Goal: Task Accomplishment & Management: Manage account settings

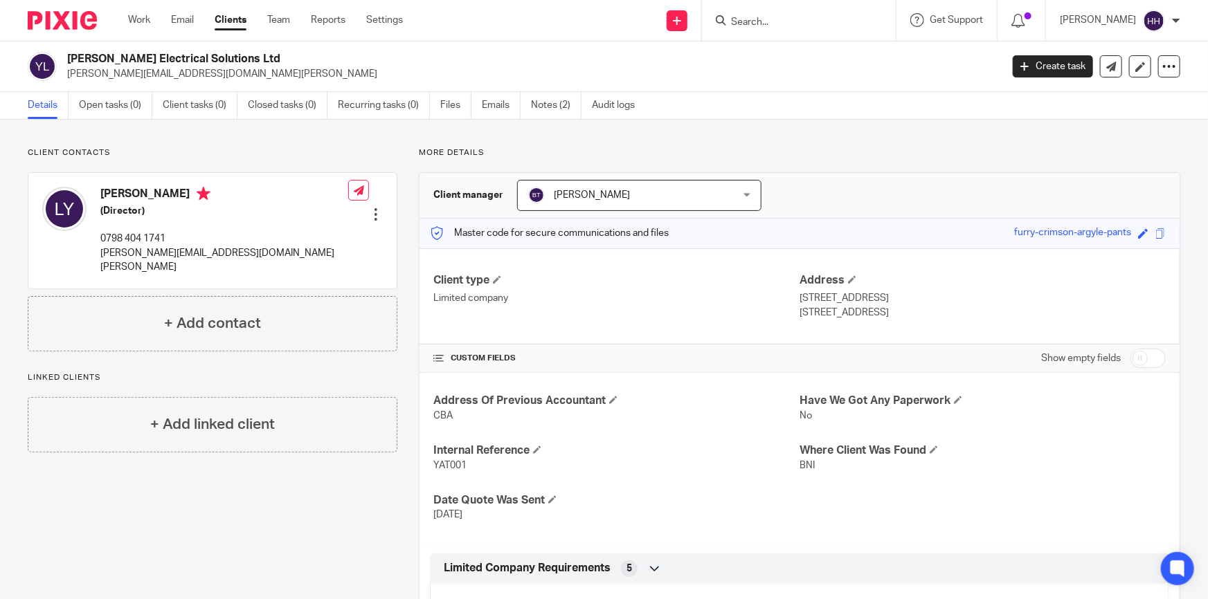
scroll to position [188, 0]
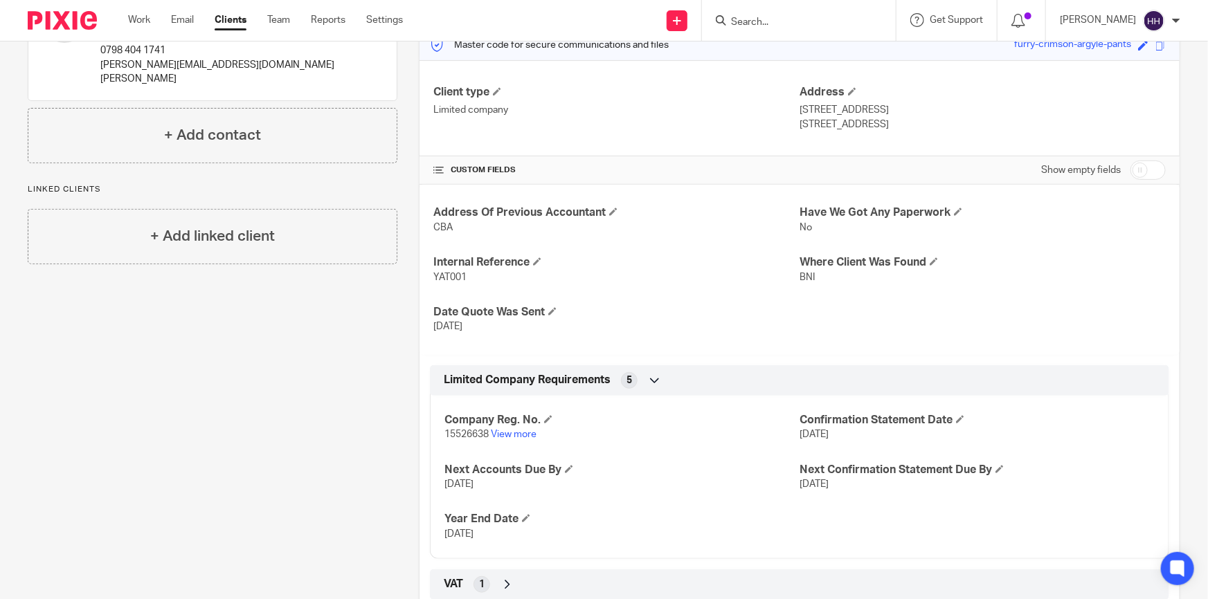
click at [798, 17] on input "Search" at bounding box center [792, 23] width 125 height 12
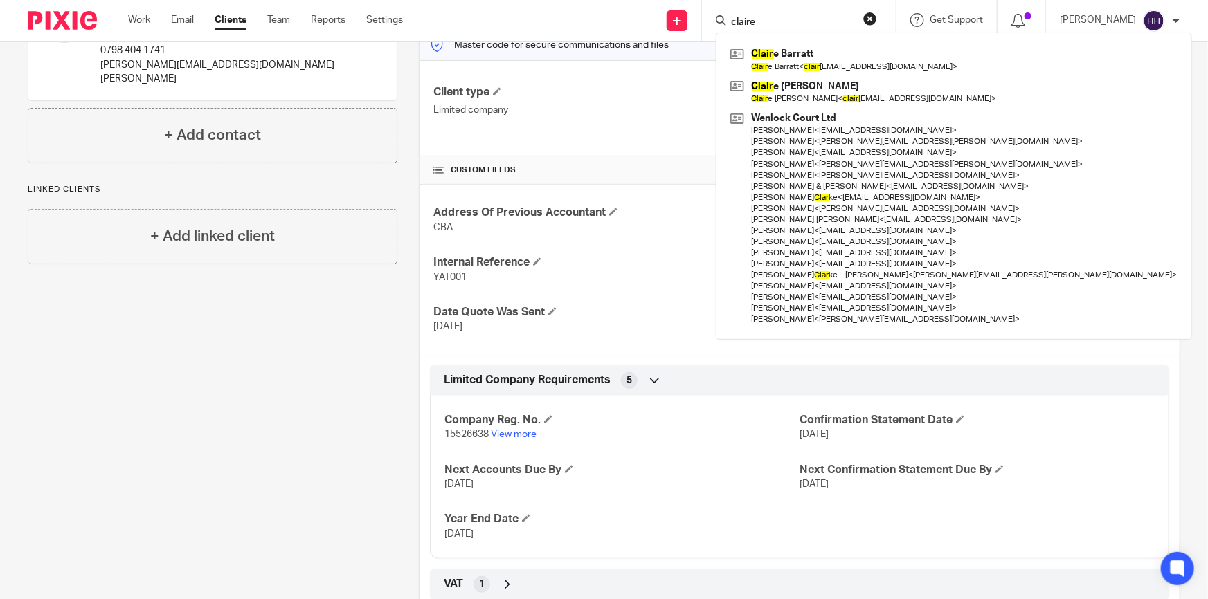
type input "claire"
click button "submit" at bounding box center [0, 0] width 0 height 0
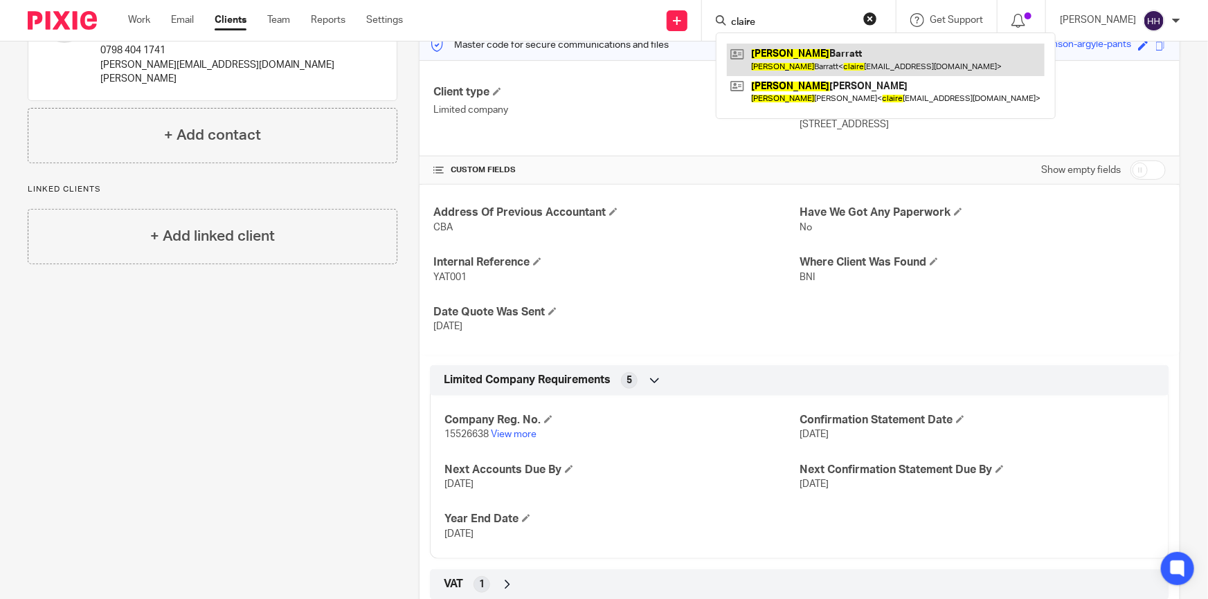
click at [815, 59] on link at bounding box center [886, 60] width 318 height 32
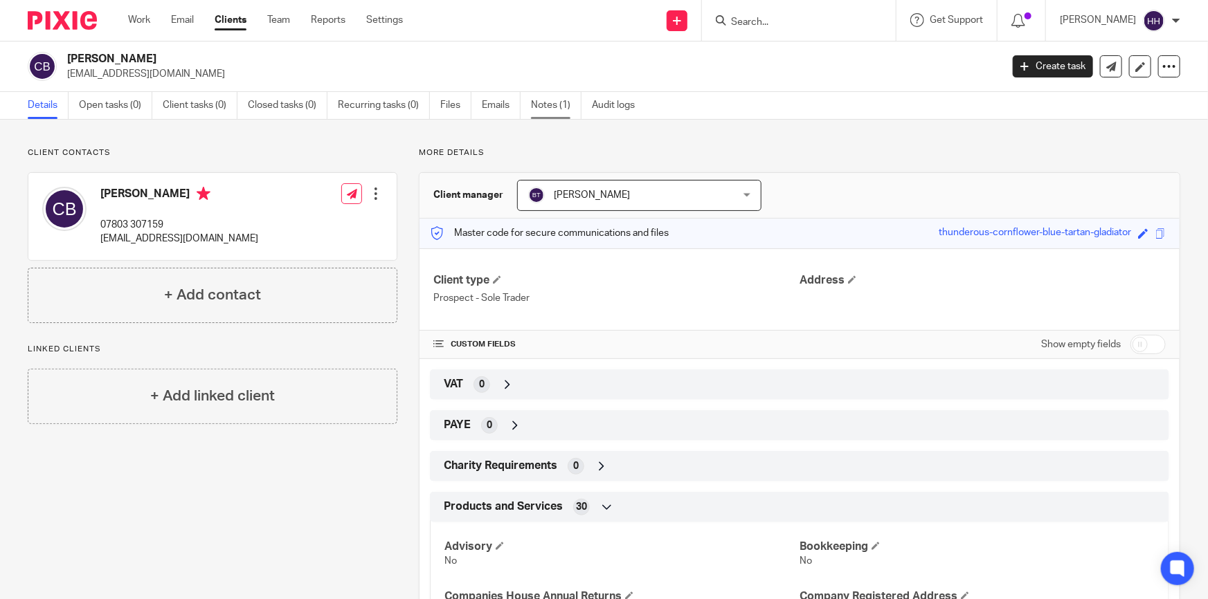
click at [538, 99] on link "Notes (1)" at bounding box center [556, 105] width 51 height 27
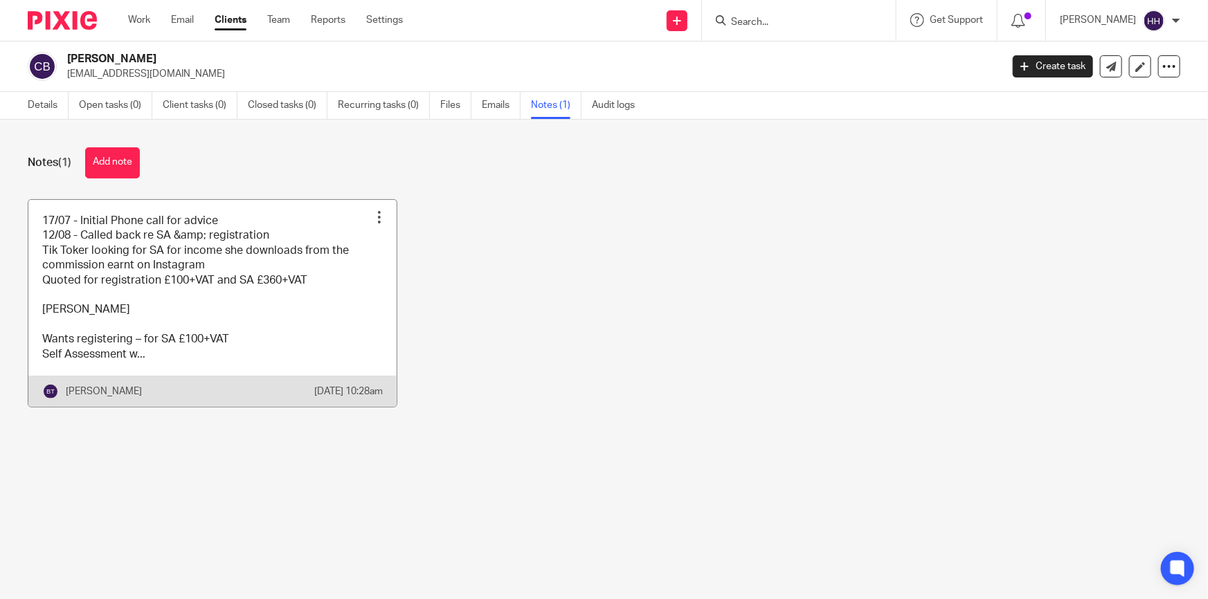
click at [240, 284] on link at bounding box center [212, 303] width 368 height 207
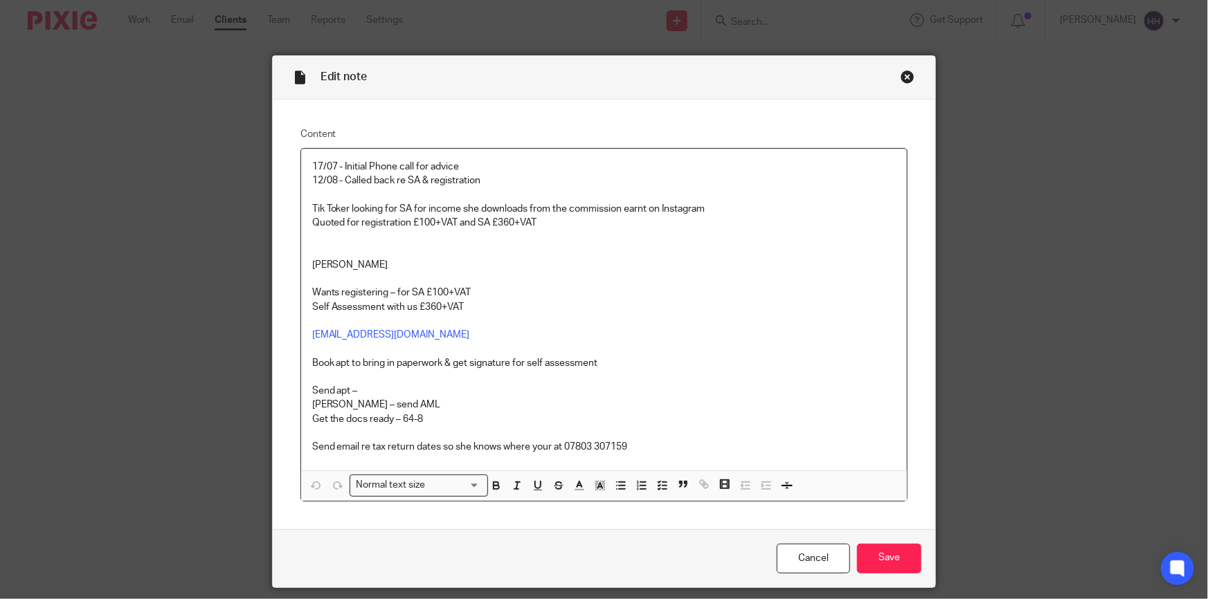
scroll to position [43, 0]
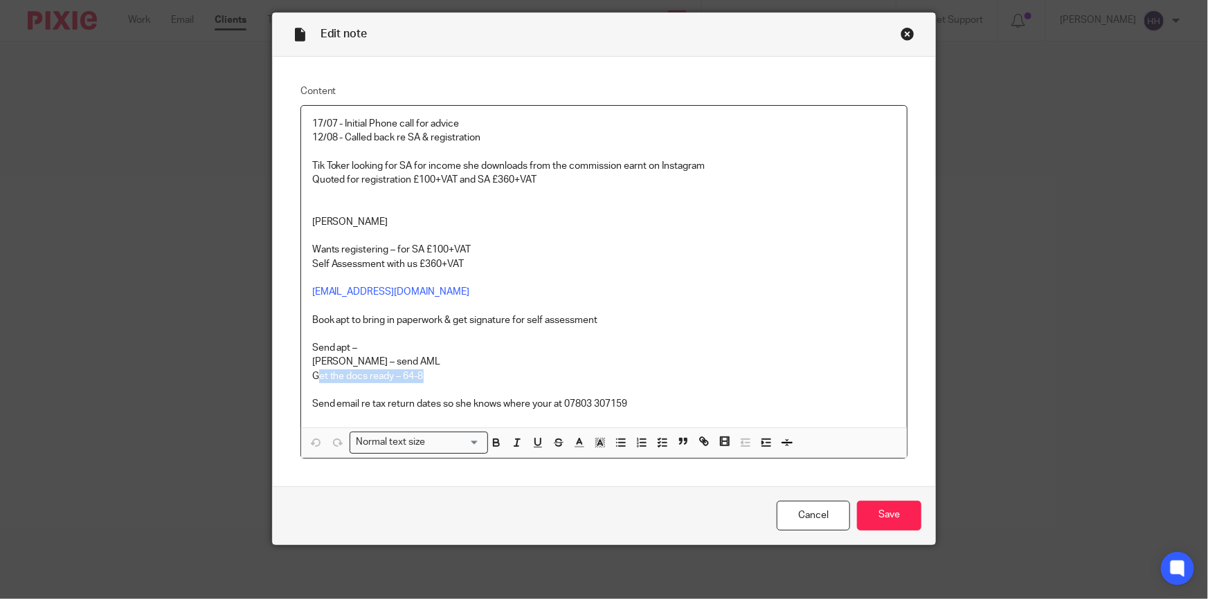
drag, startPoint x: 338, startPoint y: 374, endPoint x: 417, endPoint y: 374, distance: 78.2
click at [417, 374] on p "Get the docs ready – 64-8" at bounding box center [604, 377] width 584 height 14
click at [442, 374] on p "Get the docs ready – 64-8" at bounding box center [604, 377] width 584 height 14
drag, startPoint x: 319, startPoint y: 401, endPoint x: 533, endPoint y: 402, distance: 213.9
click at [533, 402] on p "Send email re tax return dates so she knows where your at 07803 307159" at bounding box center [604, 404] width 584 height 14
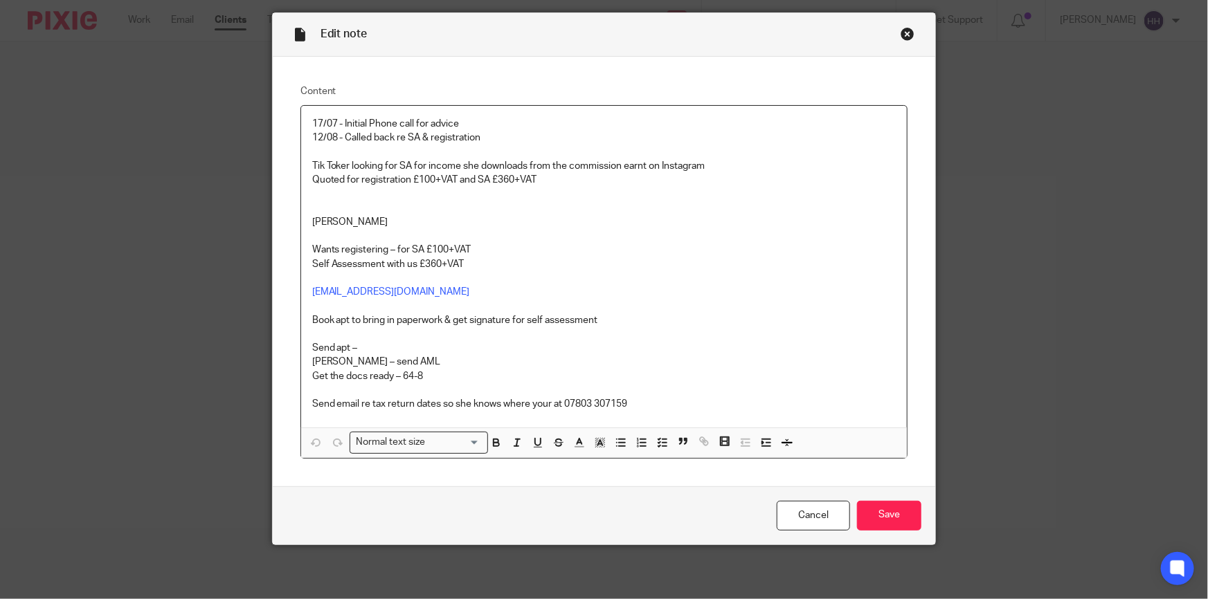
click at [543, 401] on p "Send email re tax return dates so she knows where your at 07803 307159" at bounding box center [604, 404] width 584 height 14
drag, startPoint x: 558, startPoint y: 401, endPoint x: 621, endPoint y: 401, distance: 63.0
click at [621, 401] on p "Send email re tax return dates so she knows where your at 07803 307159" at bounding box center [604, 404] width 584 height 14
click at [630, 401] on p "Send email re tax return dates so she knows where your at 07803 307159" at bounding box center [604, 404] width 584 height 14
drag, startPoint x: 630, startPoint y: 401, endPoint x: 325, endPoint y: 401, distance: 305.3
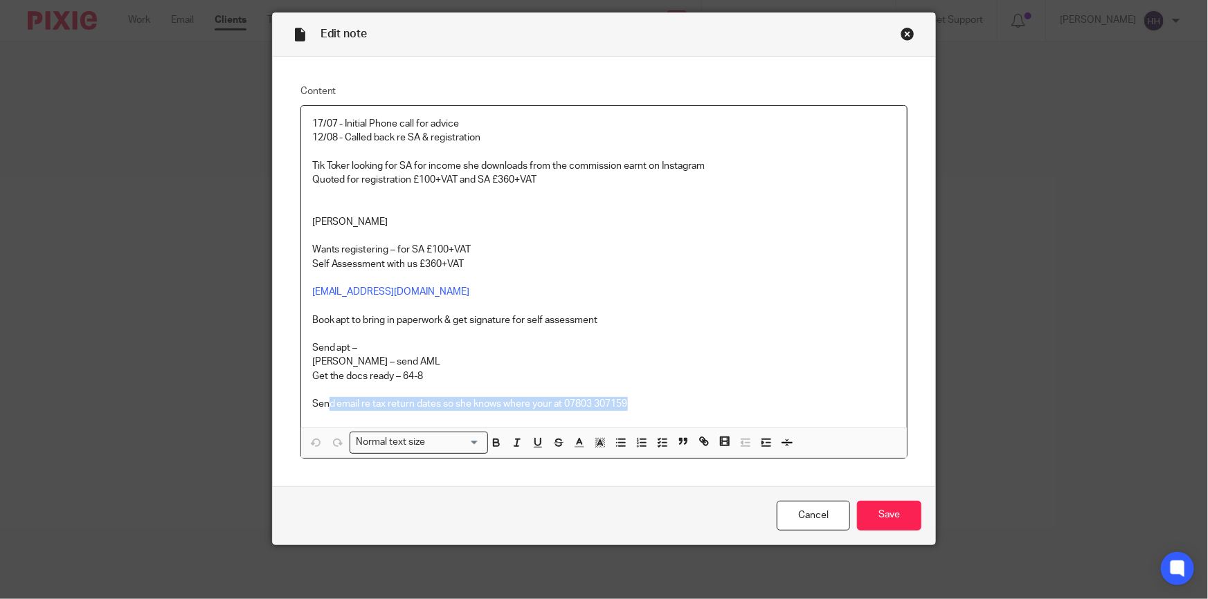
click at [325, 401] on p "Send email re tax return dates so she knows where your at 07803 307159" at bounding box center [604, 404] width 584 height 14
drag, startPoint x: 407, startPoint y: 165, endPoint x: 561, endPoint y: 159, distance: 154.5
click at [561, 159] on p "Tik Toker looking for SA for income she downloads from the commission earnt on …" at bounding box center [604, 166] width 584 height 14
click at [588, 161] on p "Tik Toker looking for SA for income she downloads from the commission earnt on …" at bounding box center [604, 166] width 584 height 14
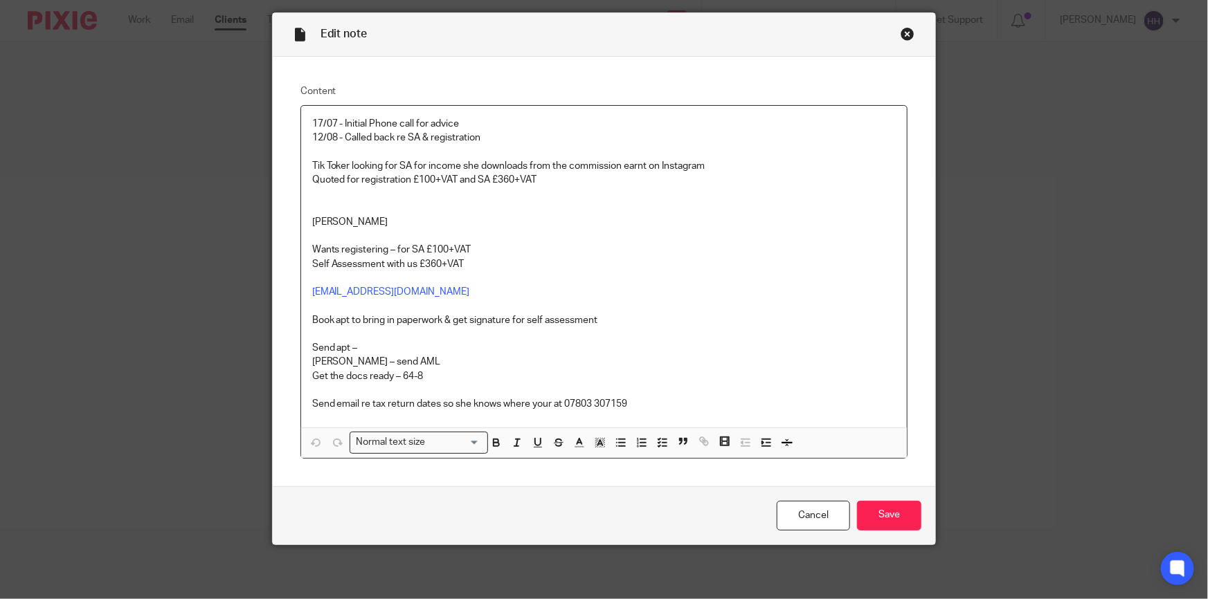
click at [579, 190] on p at bounding box center [604, 194] width 584 height 14
click at [903, 35] on div "Close this dialog window" at bounding box center [908, 34] width 14 height 14
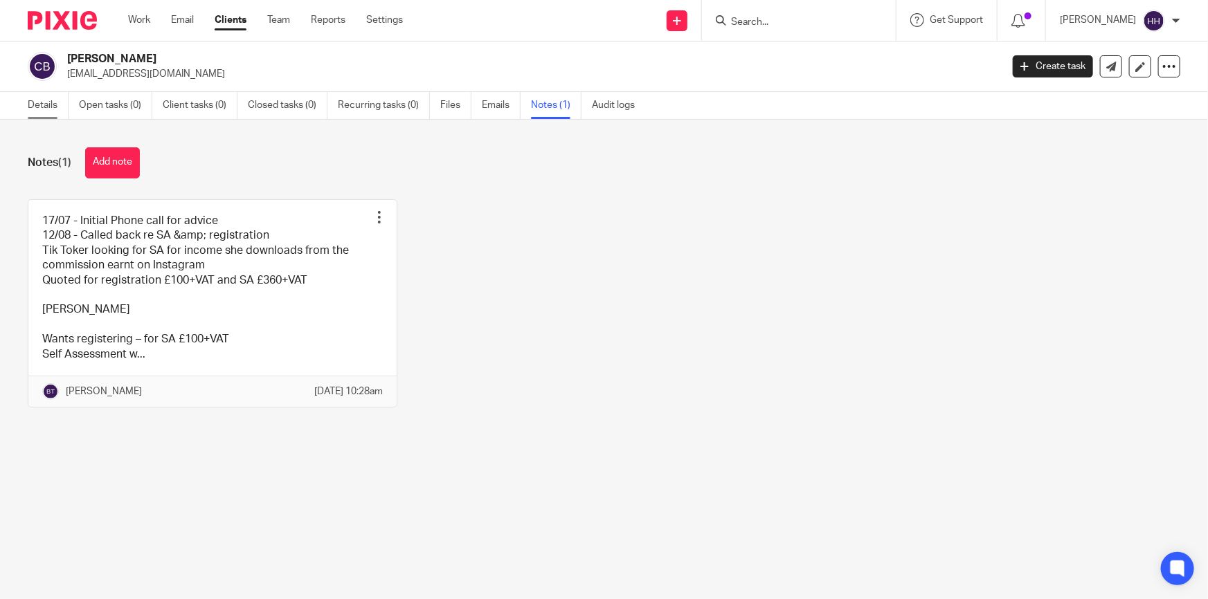
click at [53, 98] on link "Details" at bounding box center [48, 105] width 41 height 27
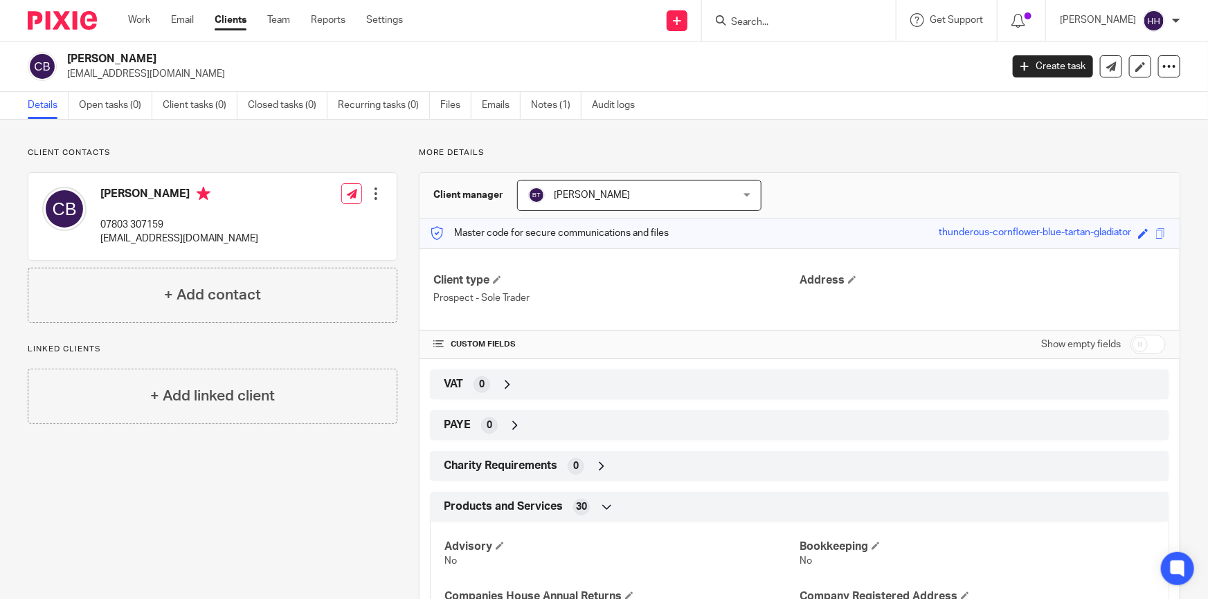
scroll to position [62, 0]
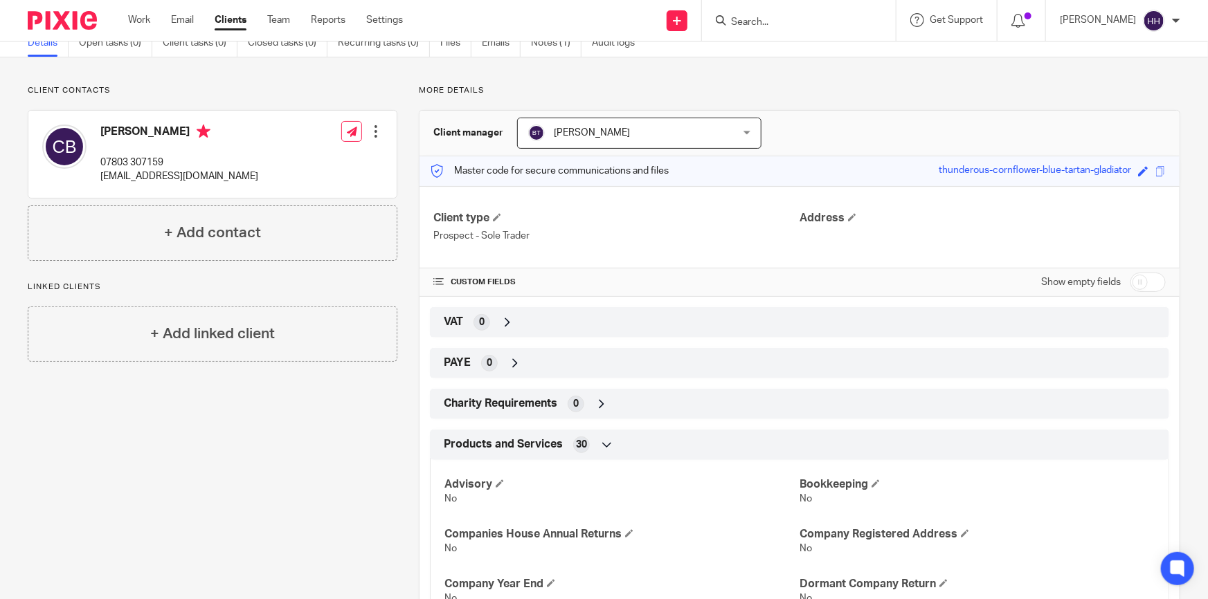
click at [1135, 277] on input "checkbox" at bounding box center [1147, 282] width 35 height 19
checkbox input "true"
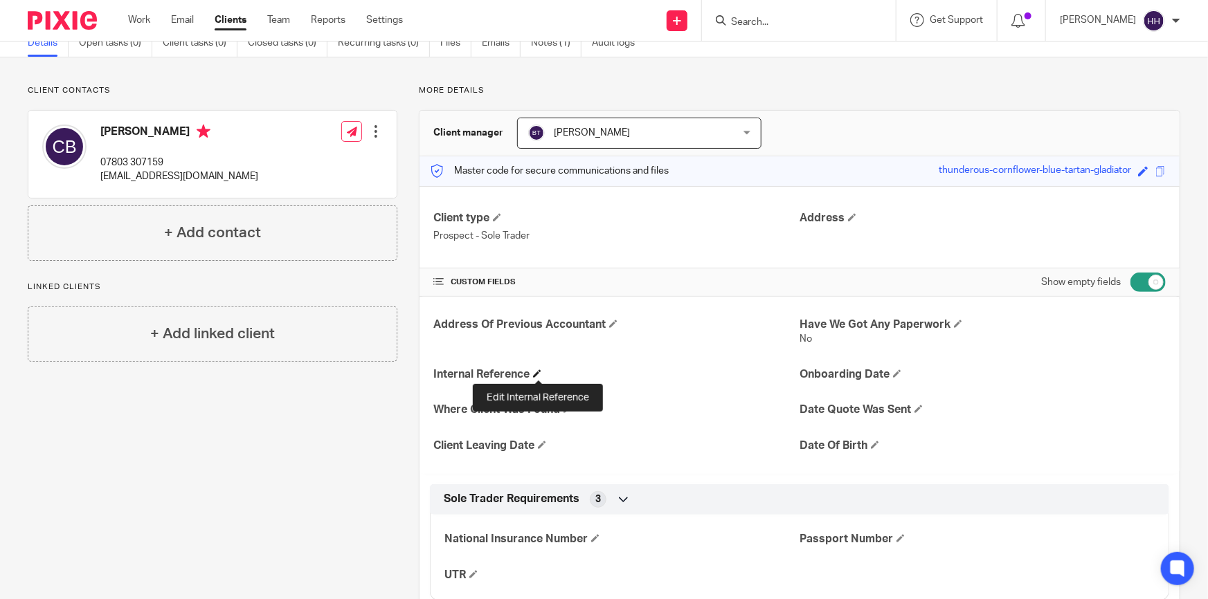
click at [535, 374] on span at bounding box center [537, 374] width 8 height 8
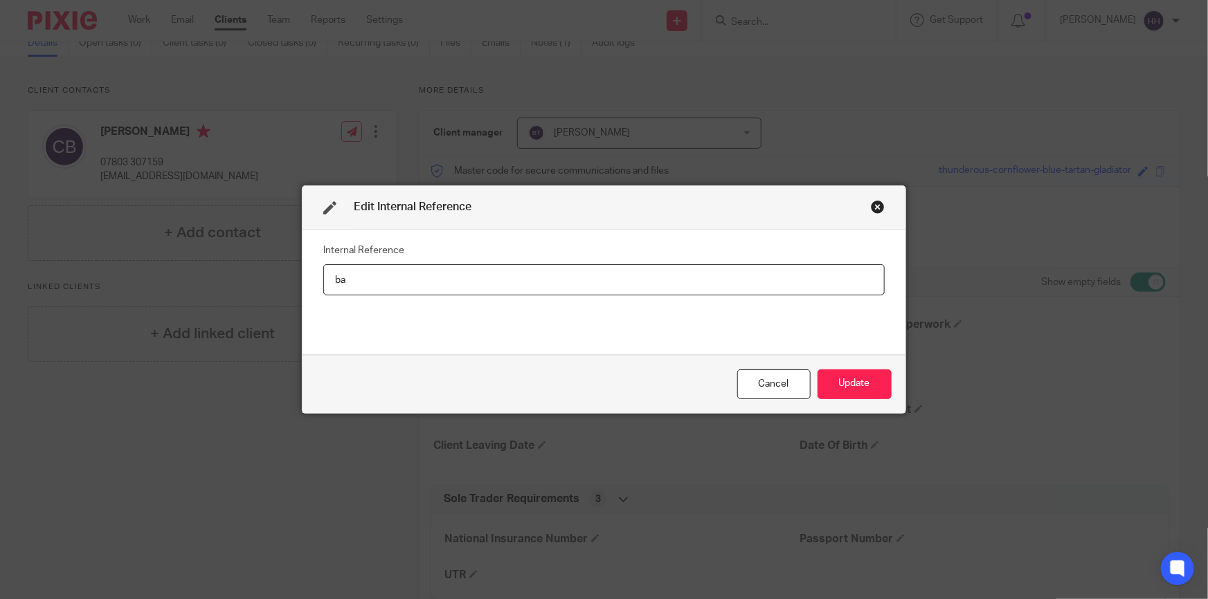
type input "b"
type input "V"
type input "BAR001"
click at [860, 392] on button "Update" at bounding box center [855, 385] width 74 height 30
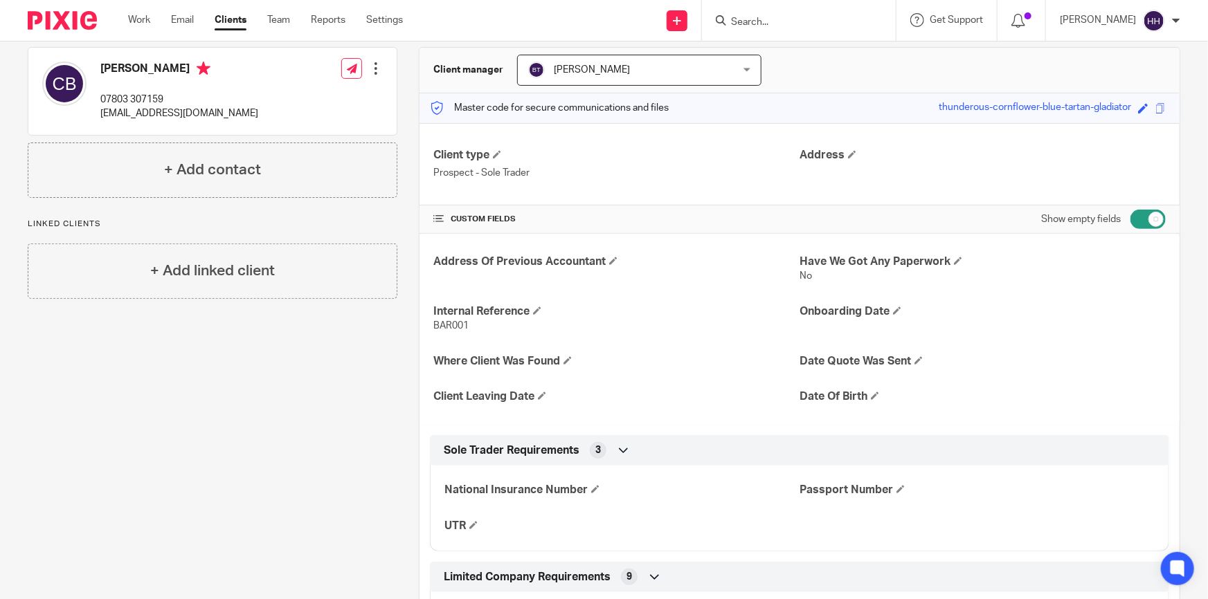
scroll to position [188, 0]
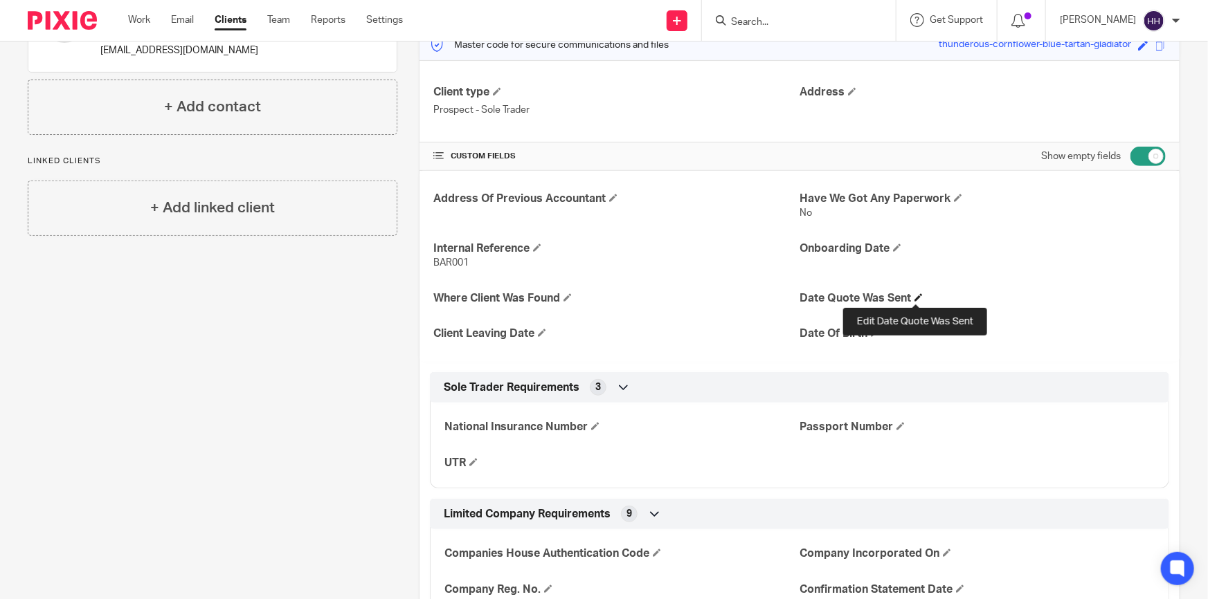
click at [914, 297] on span at bounding box center [918, 298] width 8 height 8
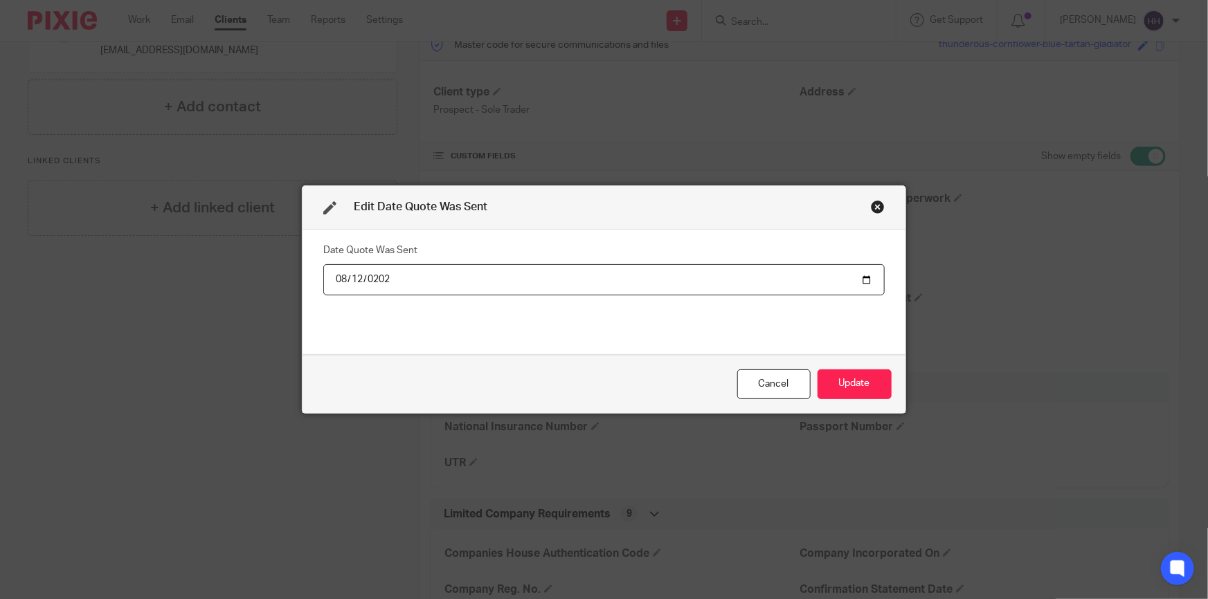
type input "2025-08-12"
click at [893, 392] on div "Cancel Update" at bounding box center [604, 384] width 603 height 58
click at [847, 382] on button "Update" at bounding box center [855, 385] width 74 height 30
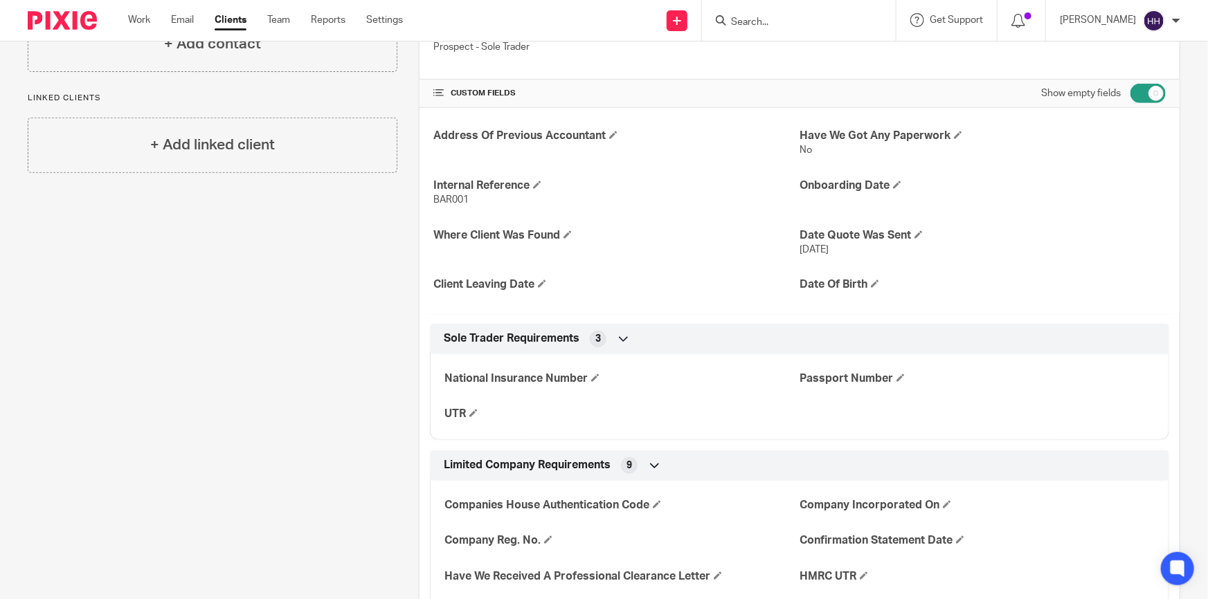
scroll to position [0, 0]
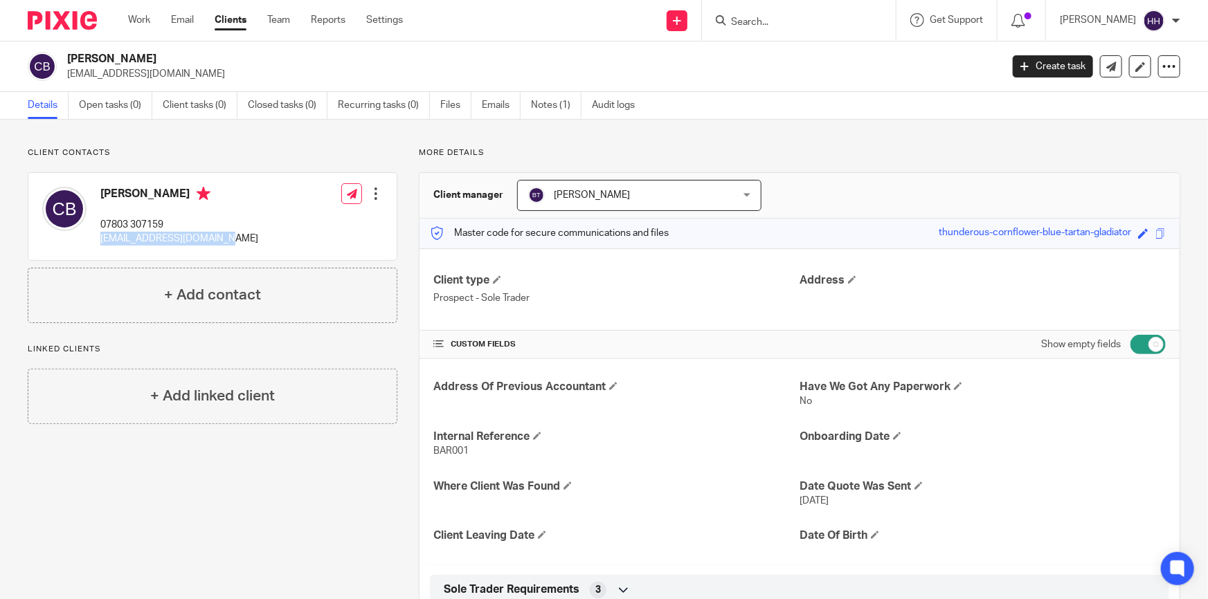
drag, startPoint x: 215, startPoint y: 241, endPoint x: 96, endPoint y: 242, distance: 119.1
click at [96, 242] on div "Claire Barratt 07803 307159 clairebarratt5@gmail.com Edit contact Create client…" at bounding box center [212, 216] width 368 height 87
copy p "[EMAIL_ADDRESS][DOMAIN_NAME]"
click at [555, 103] on link "Notes (1)" at bounding box center [556, 105] width 51 height 27
